Goal: Task Accomplishment & Management: Manage account settings

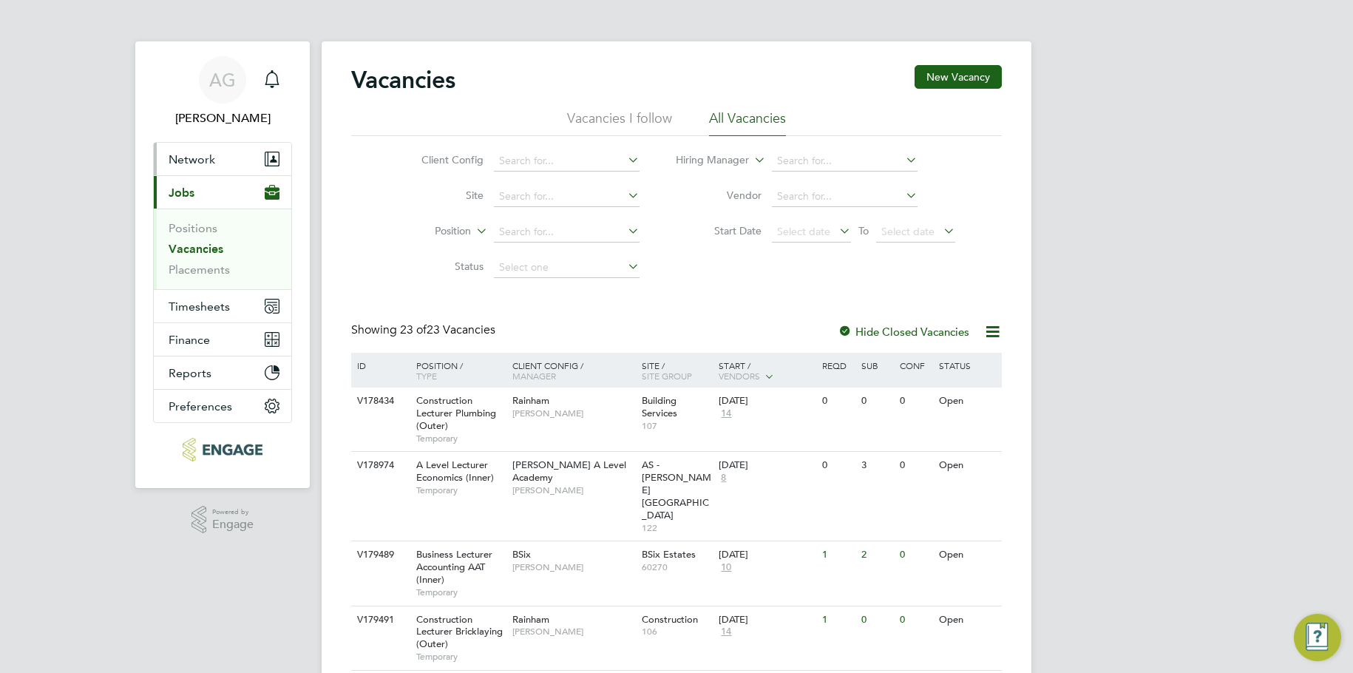
click at [218, 152] on button "Network" at bounding box center [223, 159] width 138 height 33
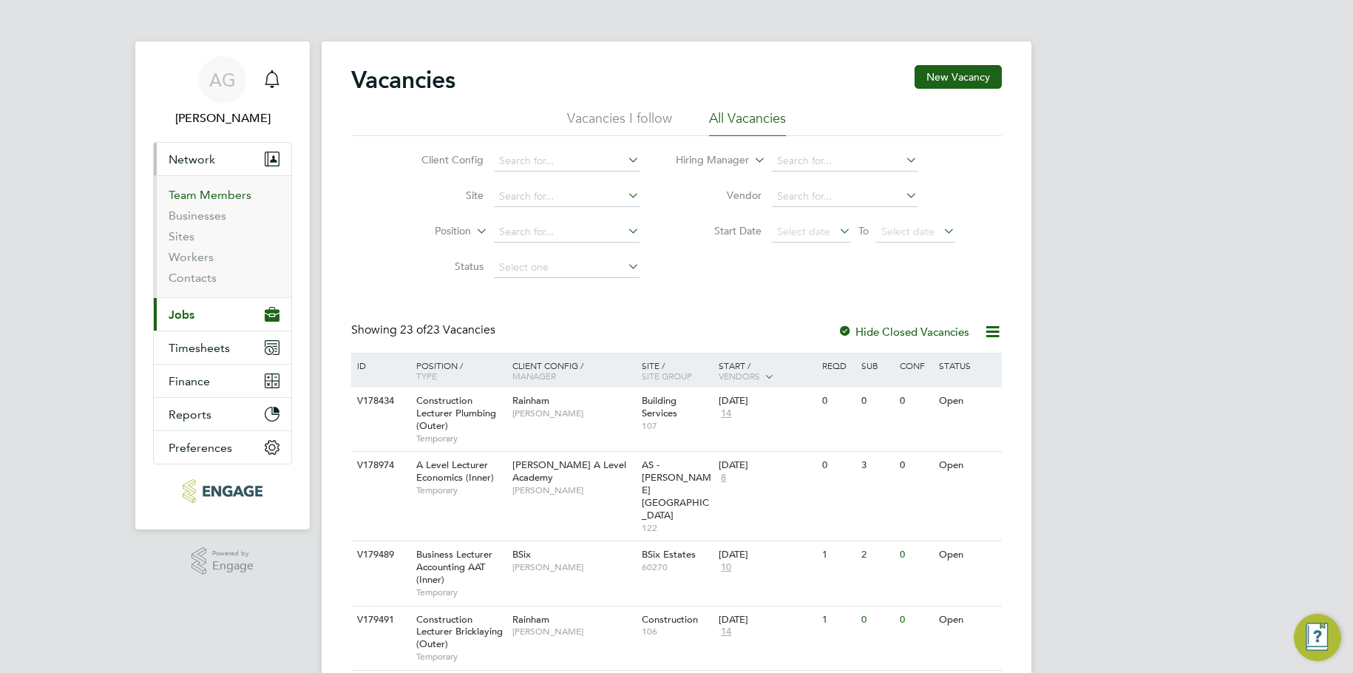
click at [219, 194] on link "Team Members" at bounding box center [210, 195] width 83 height 14
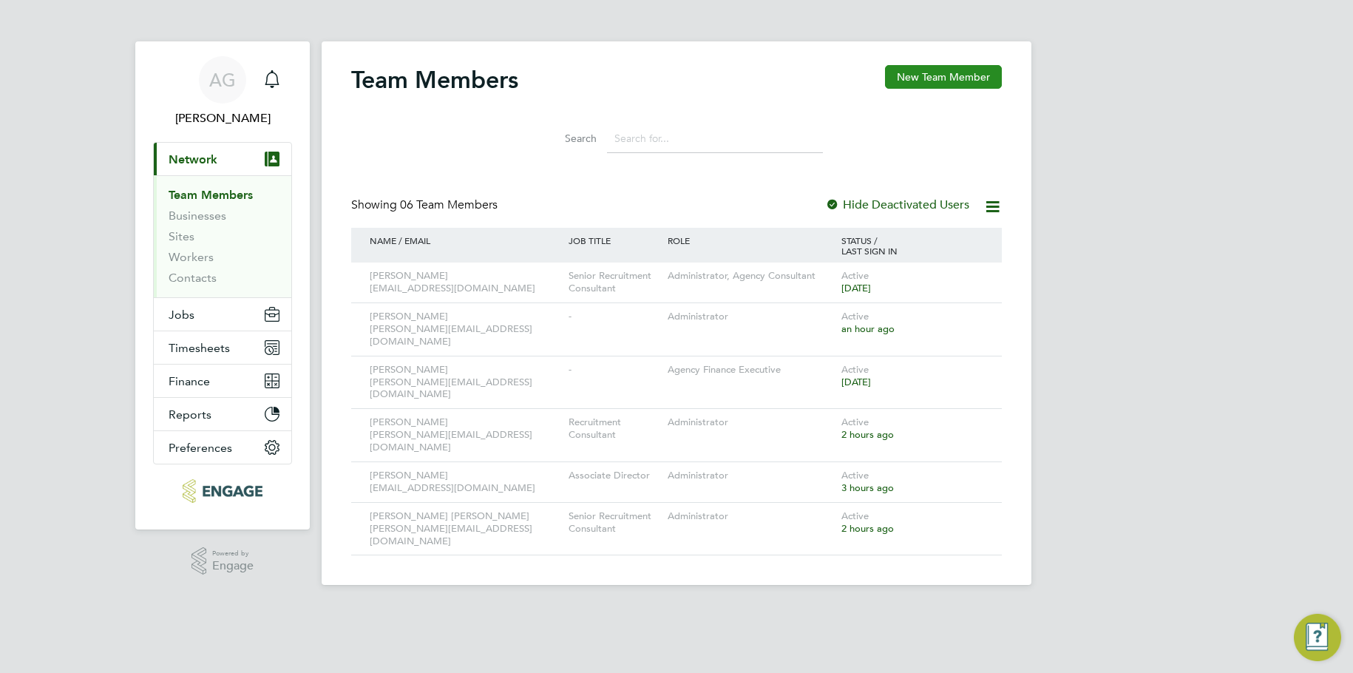
click at [949, 71] on button "New Team Member" at bounding box center [943, 77] width 117 height 24
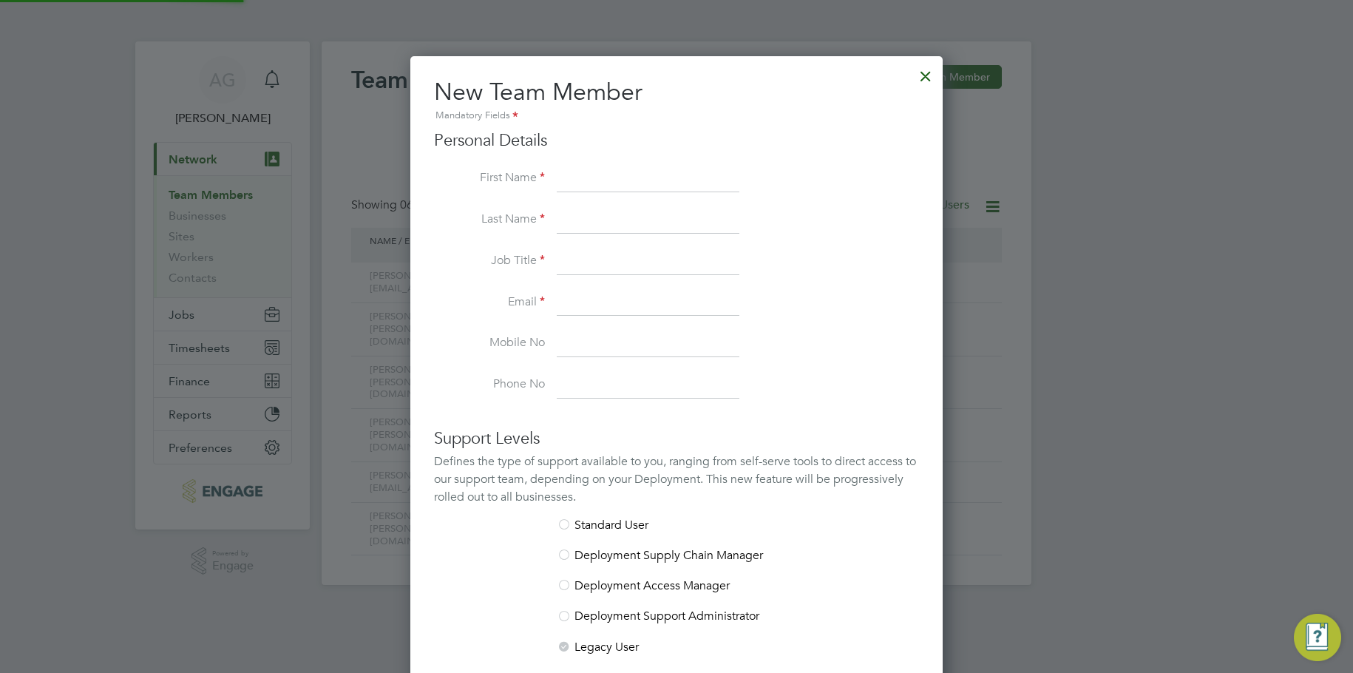
scroll to position [885, 533]
click at [591, 162] on div "Personal Details First Name Last Name Job Title Email Mobile No Phone No" at bounding box center [676, 264] width 485 height 268
click at [607, 169] on input at bounding box center [648, 179] width 183 height 27
type input "[PERSON_NAME]"
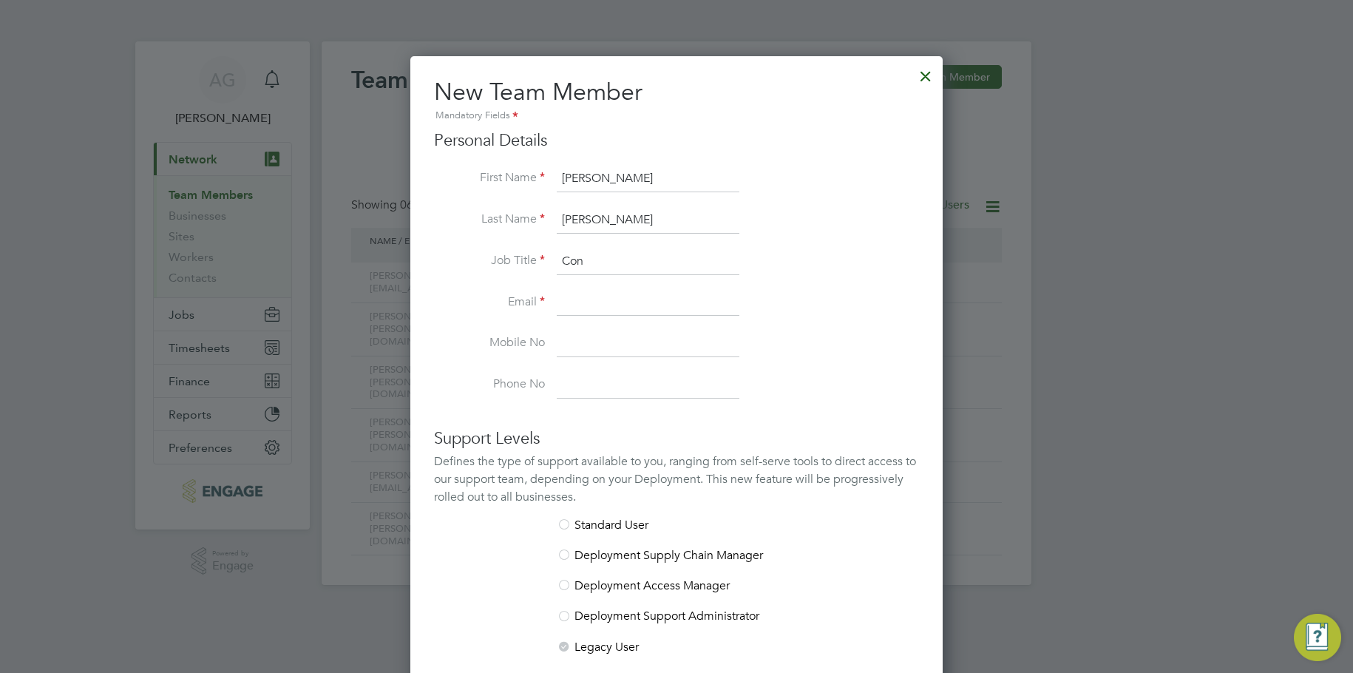
type input "Consultant"
type input "[PERSON_NAME][EMAIL_ADDRESS][DOMAIN_NAME]"
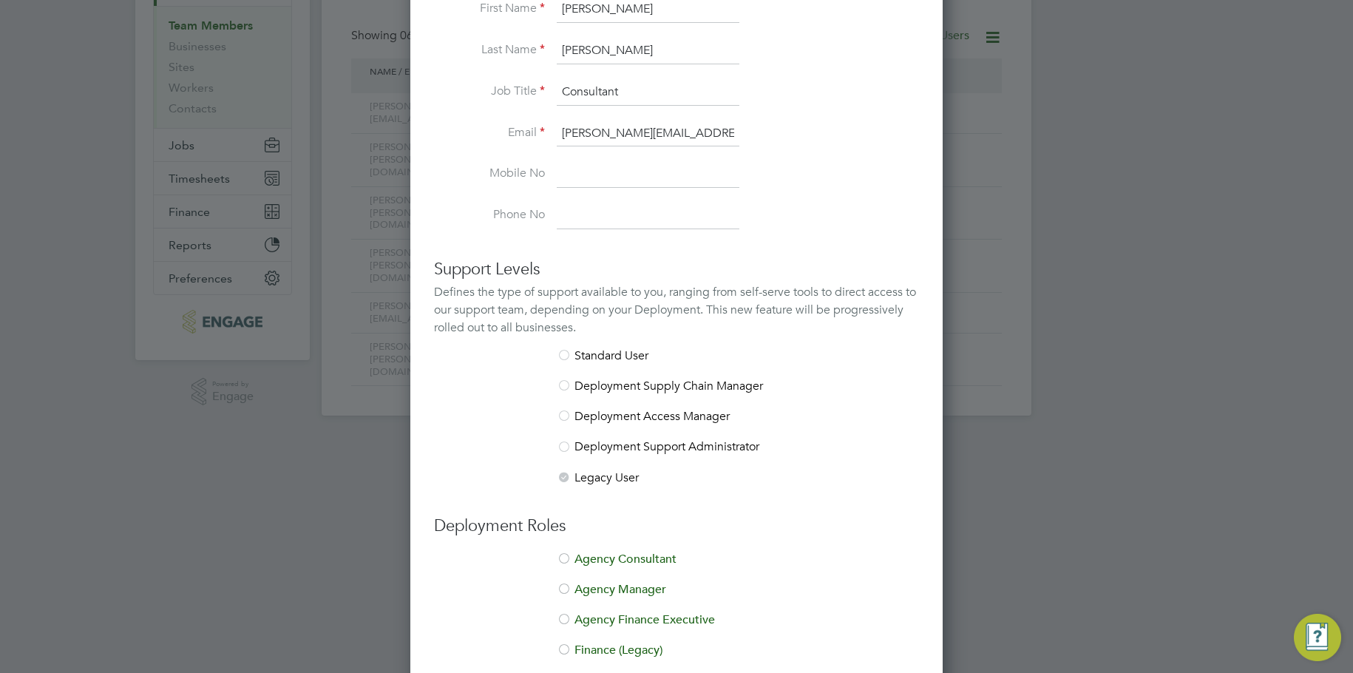
scroll to position [268, 0]
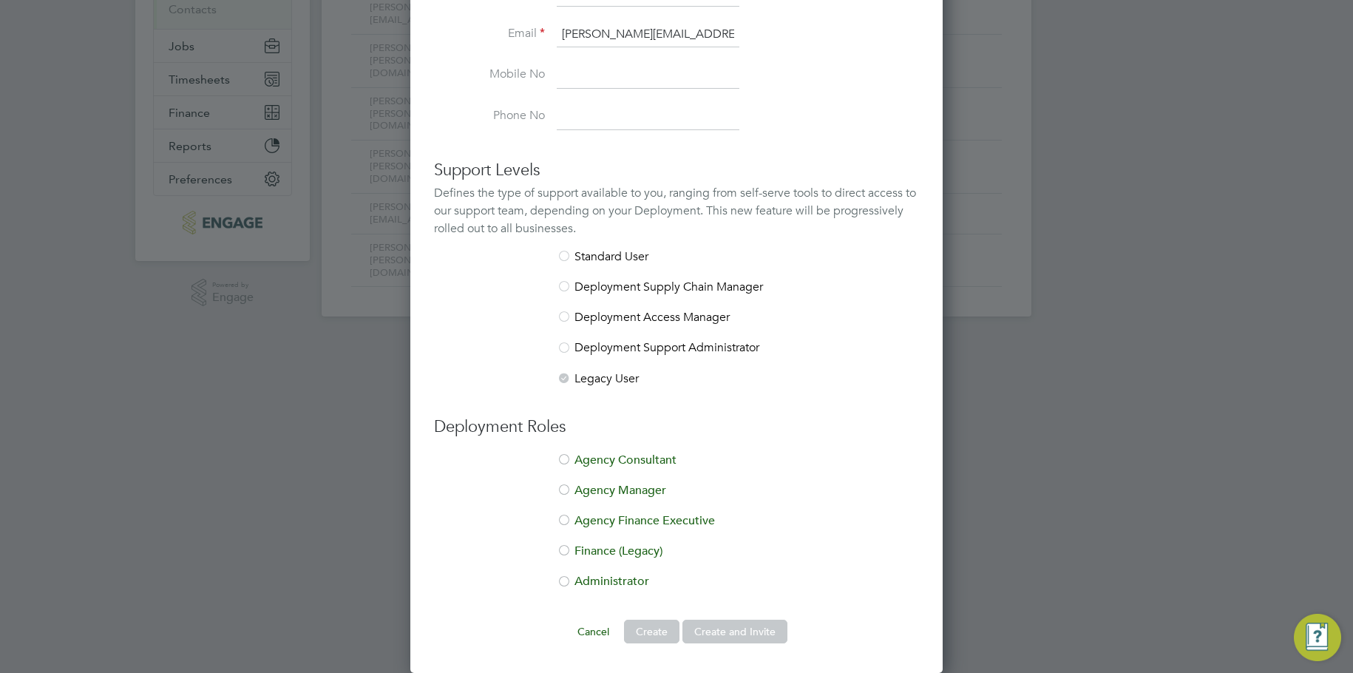
click at [605, 453] on li "Agency Consultant" at bounding box center [676, 467] width 485 height 30
click at [770, 642] on button "Create and Invite" at bounding box center [734, 632] width 105 height 24
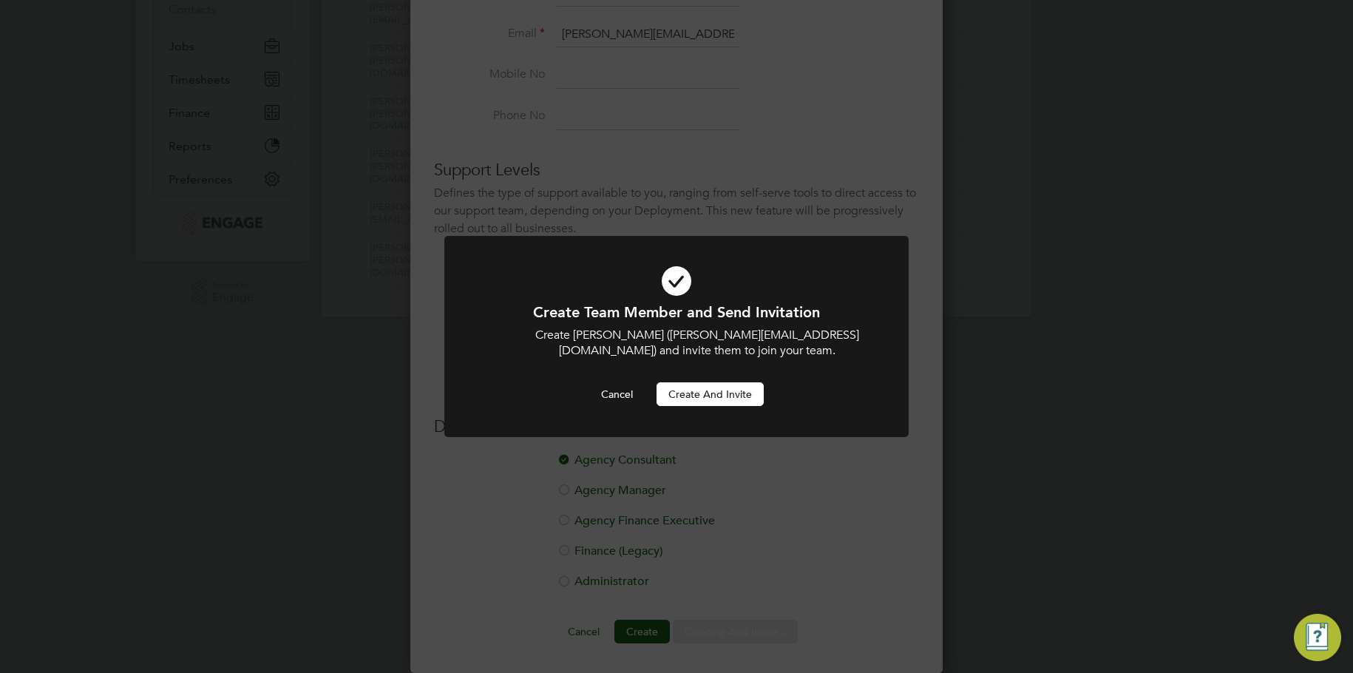
click at [733, 390] on button "Create and invite" at bounding box center [709, 394] width 107 height 24
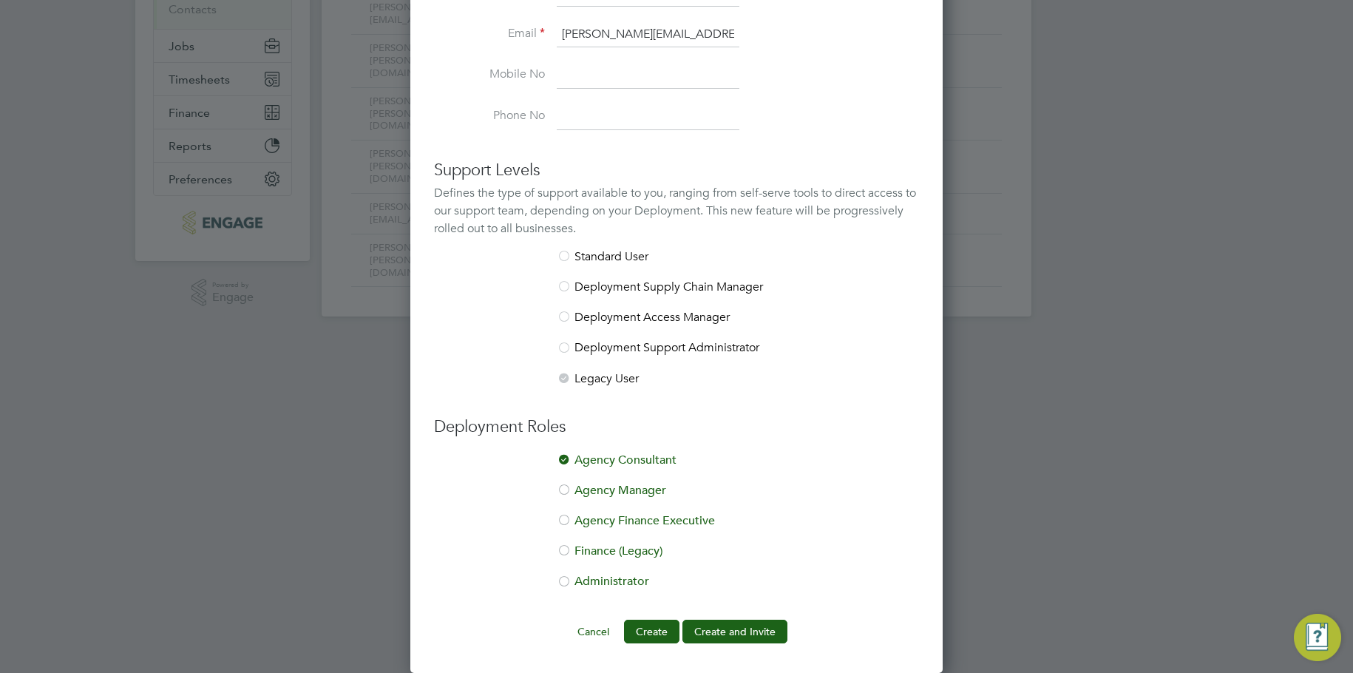
drag, startPoint x: 136, startPoint y: 564, endPoint x: 197, endPoint y: 482, distance: 102.5
click at [135, 564] on div at bounding box center [676, 336] width 1353 height 673
click at [751, 624] on button "Create and Invite" at bounding box center [734, 632] width 105 height 24
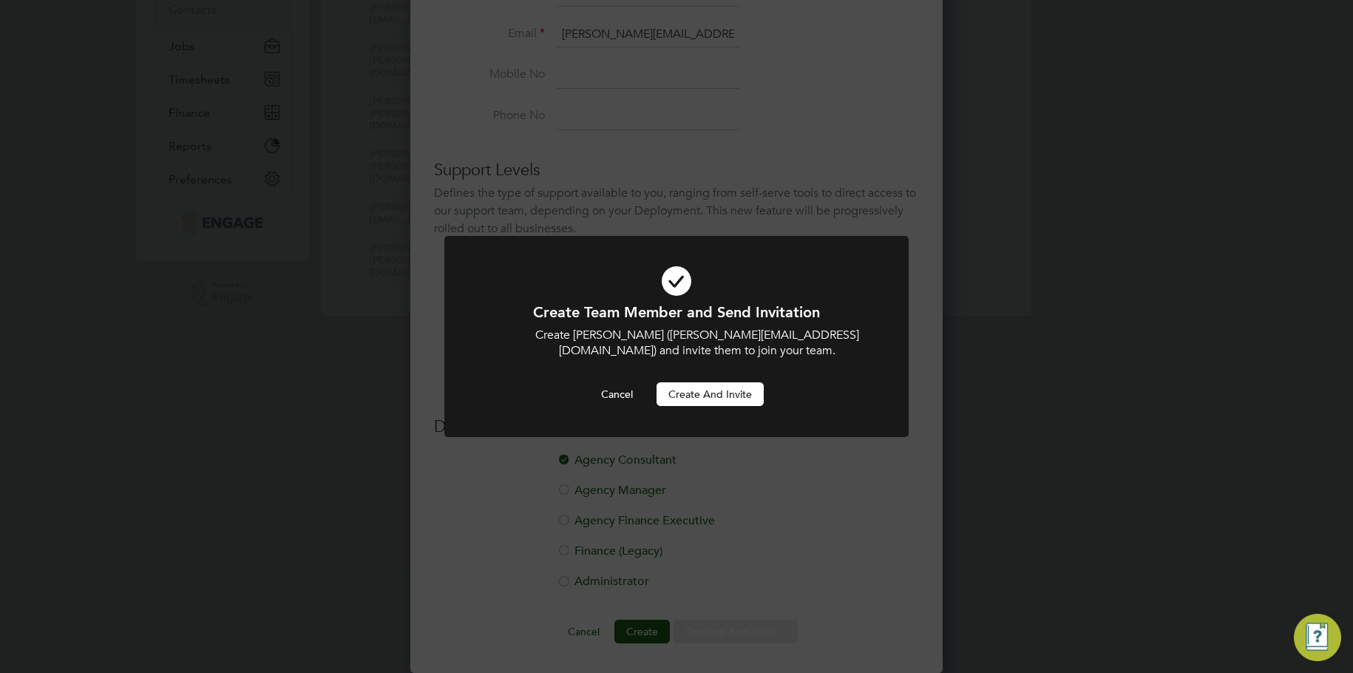
scroll to position [0, 0]
click at [740, 398] on button "Create and invite" at bounding box center [709, 394] width 107 height 24
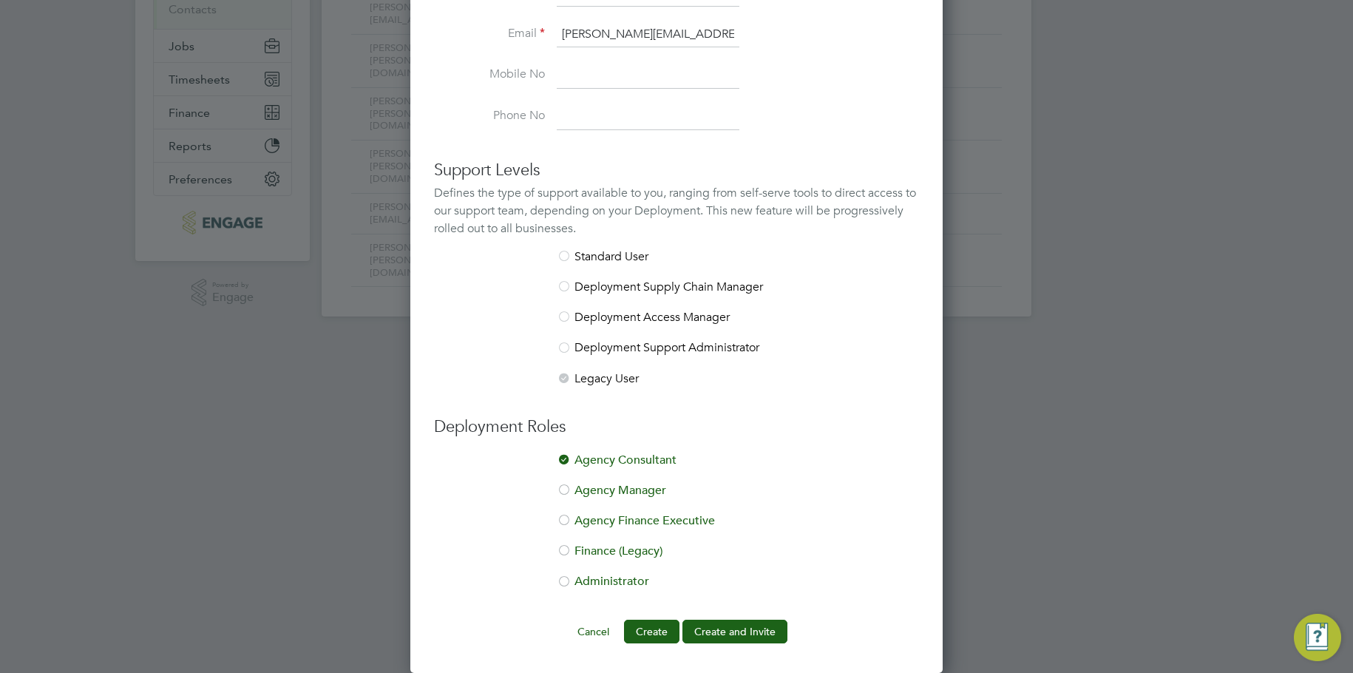
click at [740, 614] on ng-form "Personal Details First Name [PERSON_NAME] Last Name [PERSON_NAME] Job Title Con…" at bounding box center [676, 252] width 485 height 781
click at [453, 537] on li "Agency Finance Executive" at bounding box center [676, 528] width 485 height 30
click at [764, 632] on button "Create and Invite" at bounding box center [734, 632] width 105 height 24
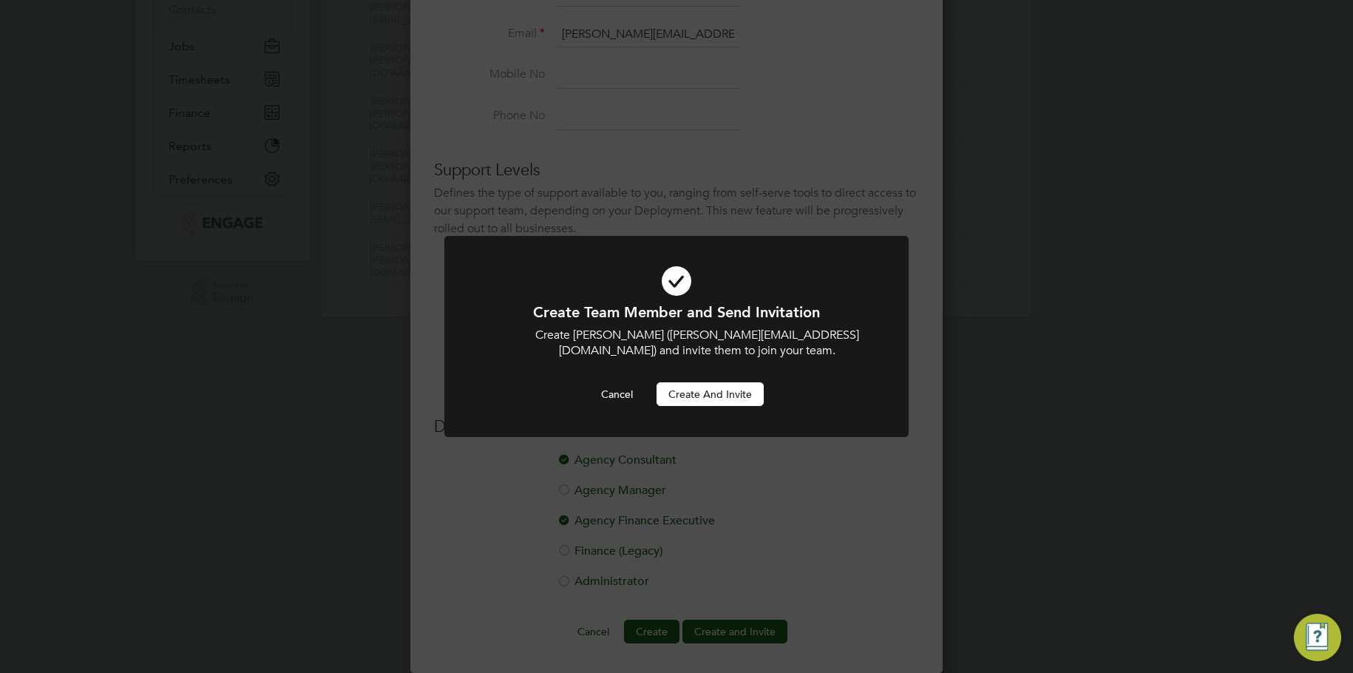
click at [512, 394] on div "Cancel Create and invite" at bounding box center [676, 394] width 384 height 24
click at [716, 399] on button "Create and invite" at bounding box center [709, 394] width 107 height 24
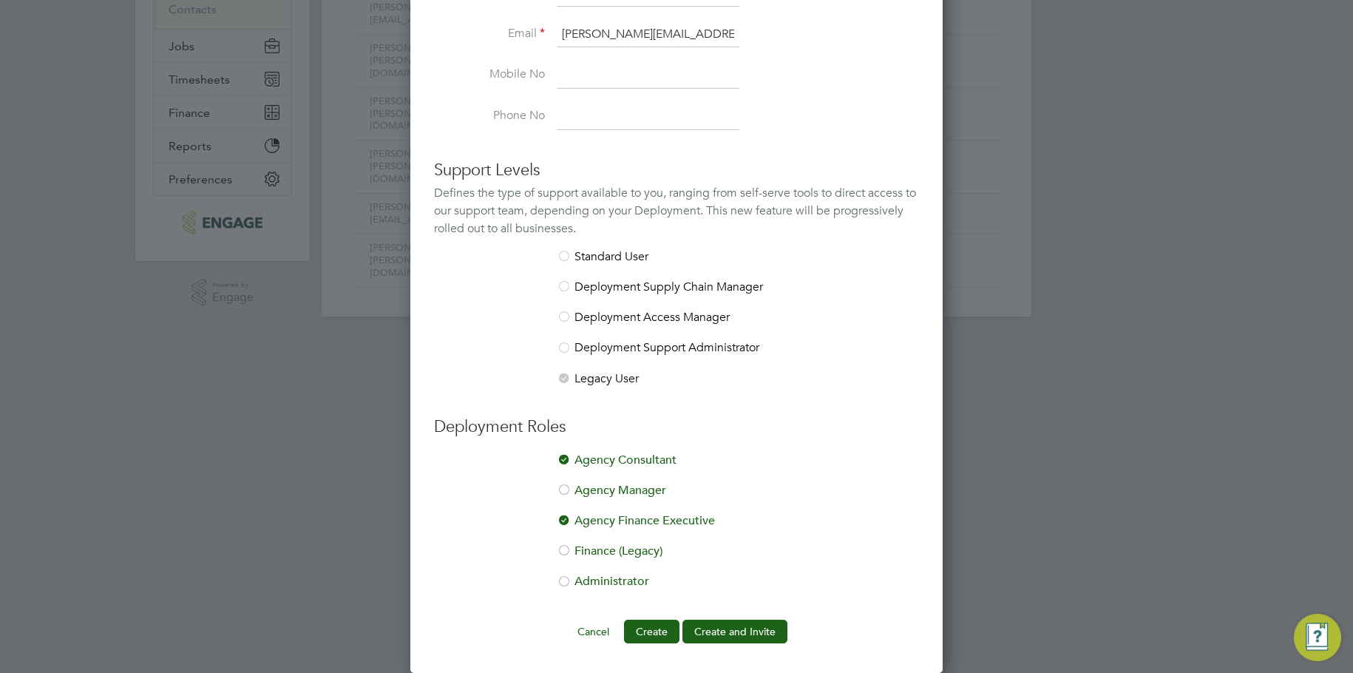
drag, startPoint x: 1107, startPoint y: 528, endPoint x: 605, endPoint y: 638, distance: 513.9
click at [1104, 529] on div at bounding box center [676, 336] width 1353 height 673
click at [605, 638] on button "Cancel" at bounding box center [593, 632] width 55 height 24
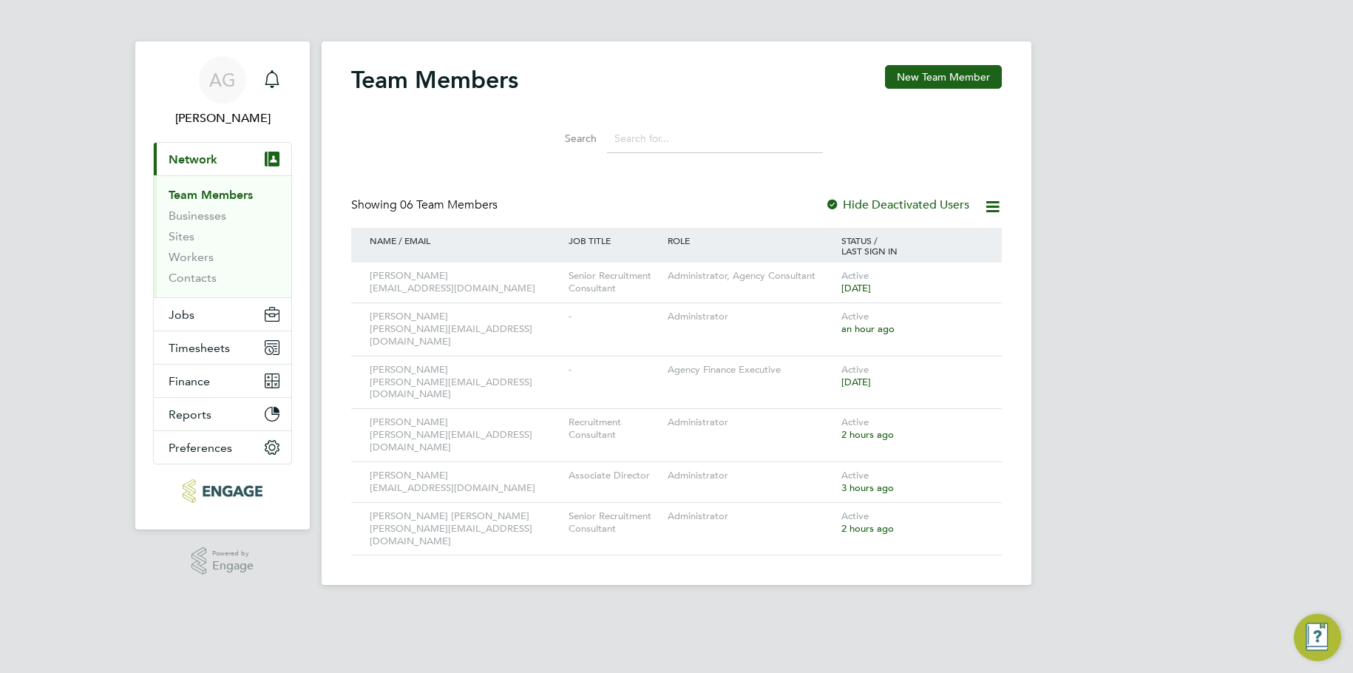
scroll to position [0, 0]
click at [992, 203] on icon at bounding box center [992, 206] width 18 height 18
click at [914, 211] on label "Hide Deactivated Users" at bounding box center [897, 204] width 144 height 15
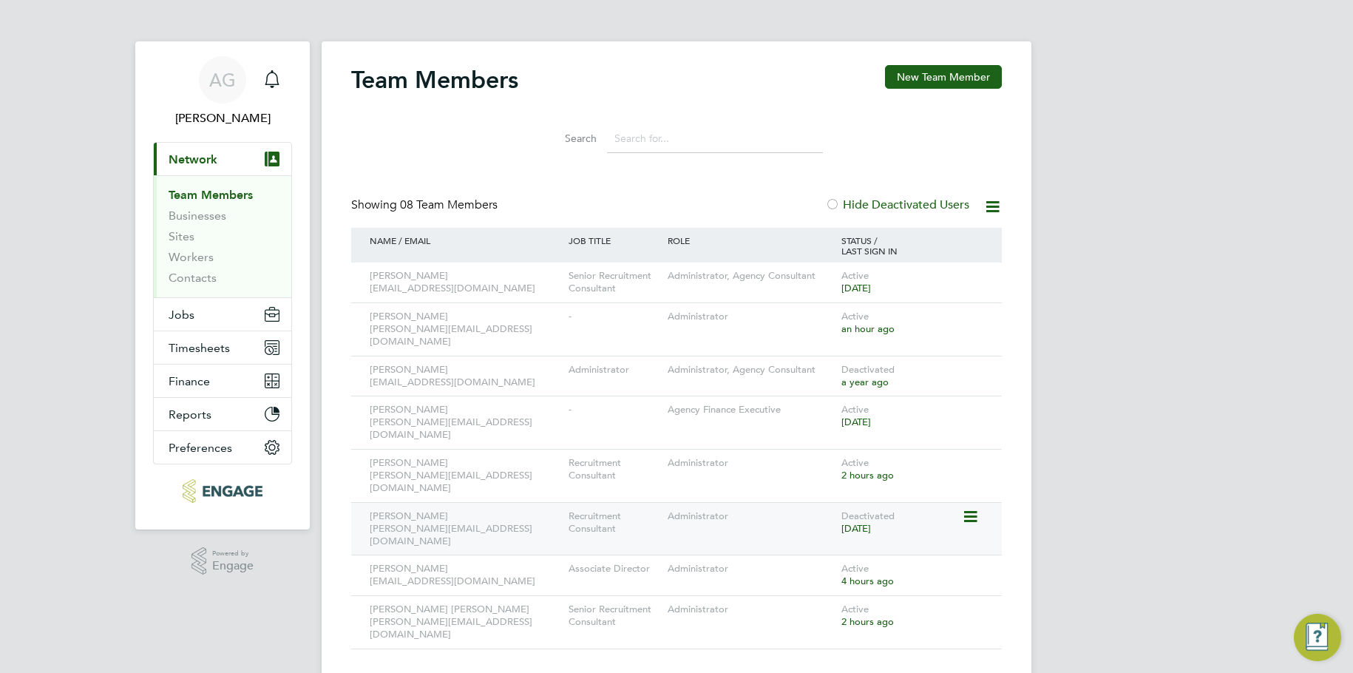
click at [962, 502] on div "[PERSON_NAME] [PERSON_NAME][EMAIL_ADDRESS][DOMAIN_NAME] Recruitment Consultant …" at bounding box center [676, 528] width 651 height 53
click at [964, 508] on icon at bounding box center [969, 517] width 15 height 18
click at [922, 513] on li "Reactivate User" at bounding box center [930, 513] width 92 height 21
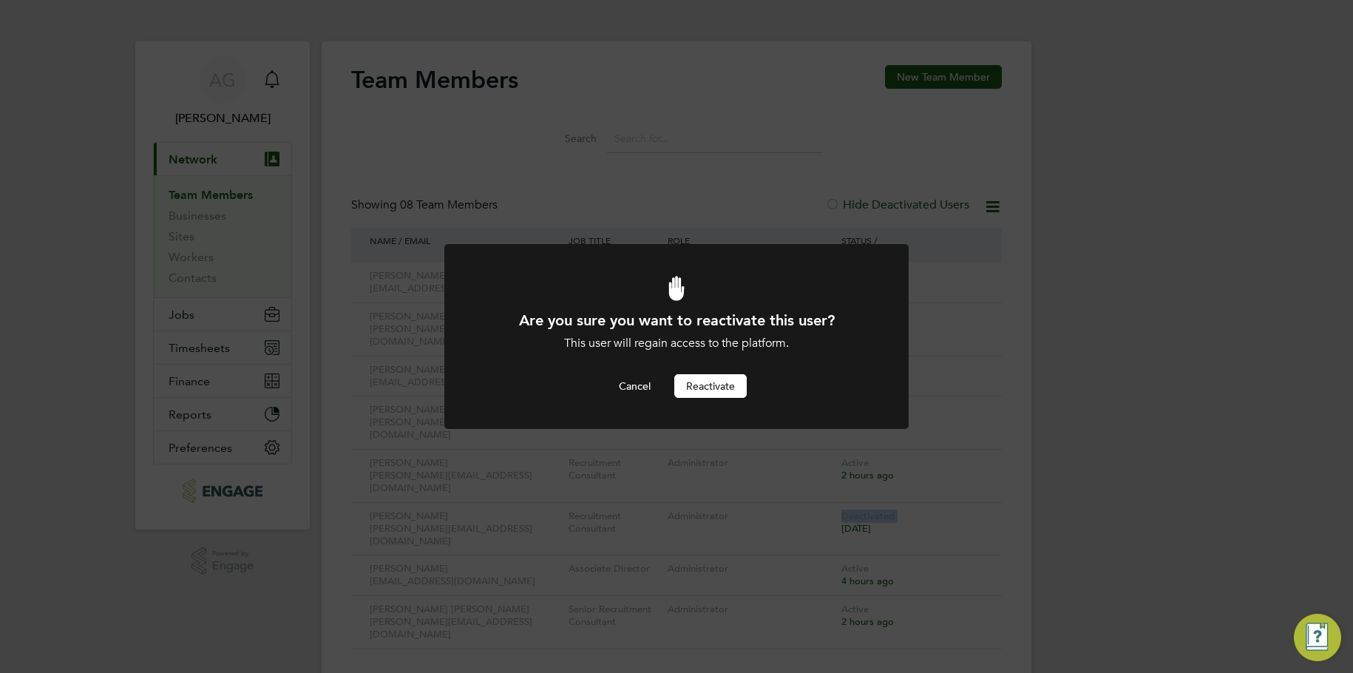
click at [709, 382] on button "Reactivate" at bounding box center [710, 386] width 72 height 24
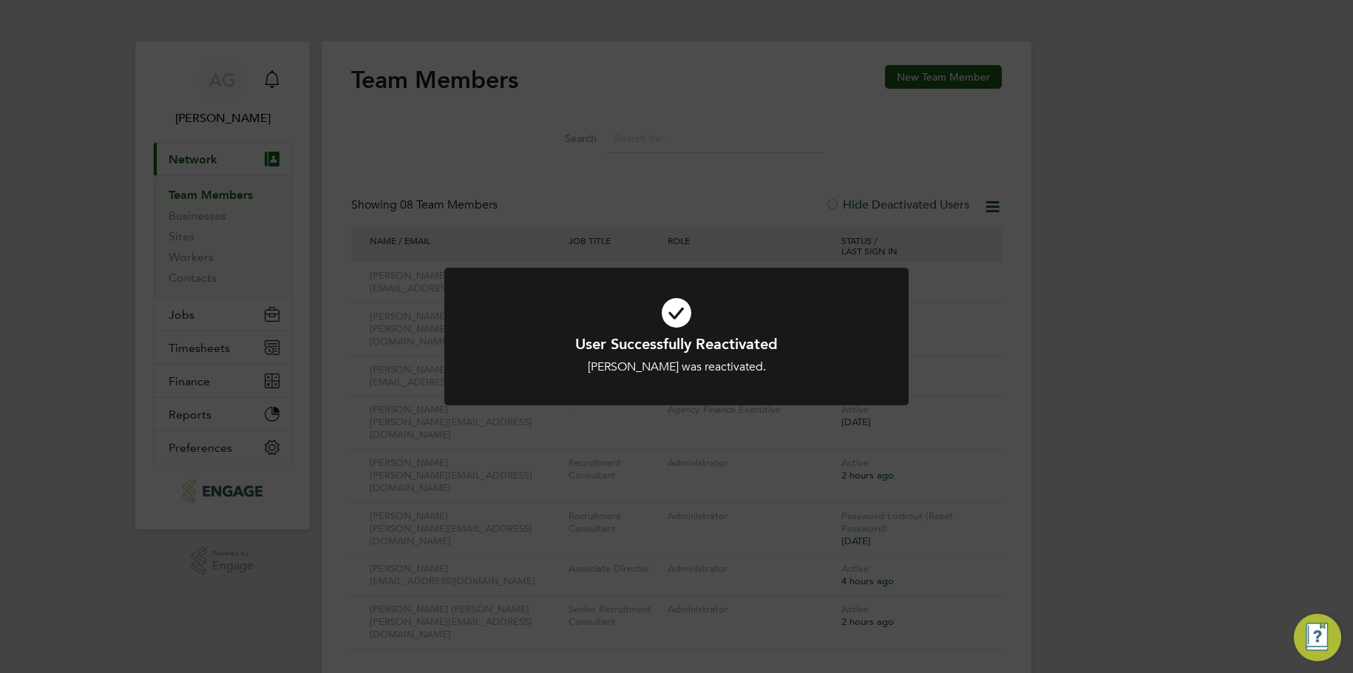
click at [703, 421] on div "User Successfully Reactivated [PERSON_NAME] was reactivated. Cancel Okay" at bounding box center [676, 346] width 464 height 156
